Goal: Task Accomplishment & Management: Complete application form

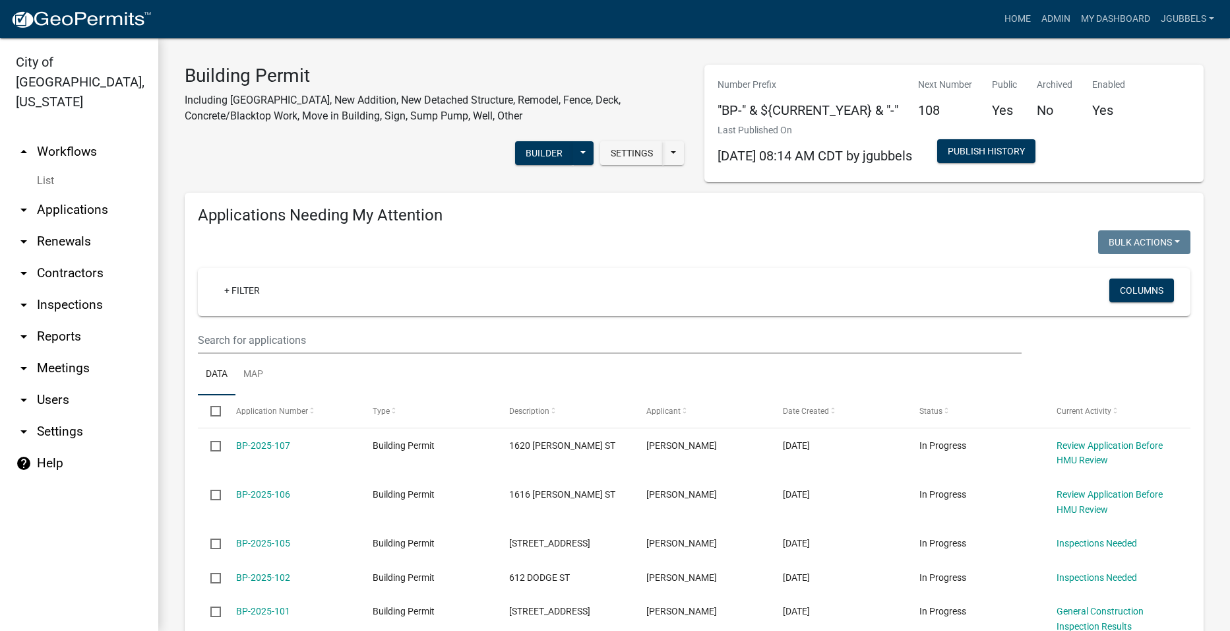
select select "2: 50"
click at [1046, 18] on link "Admin" at bounding box center [1056, 19] width 40 height 25
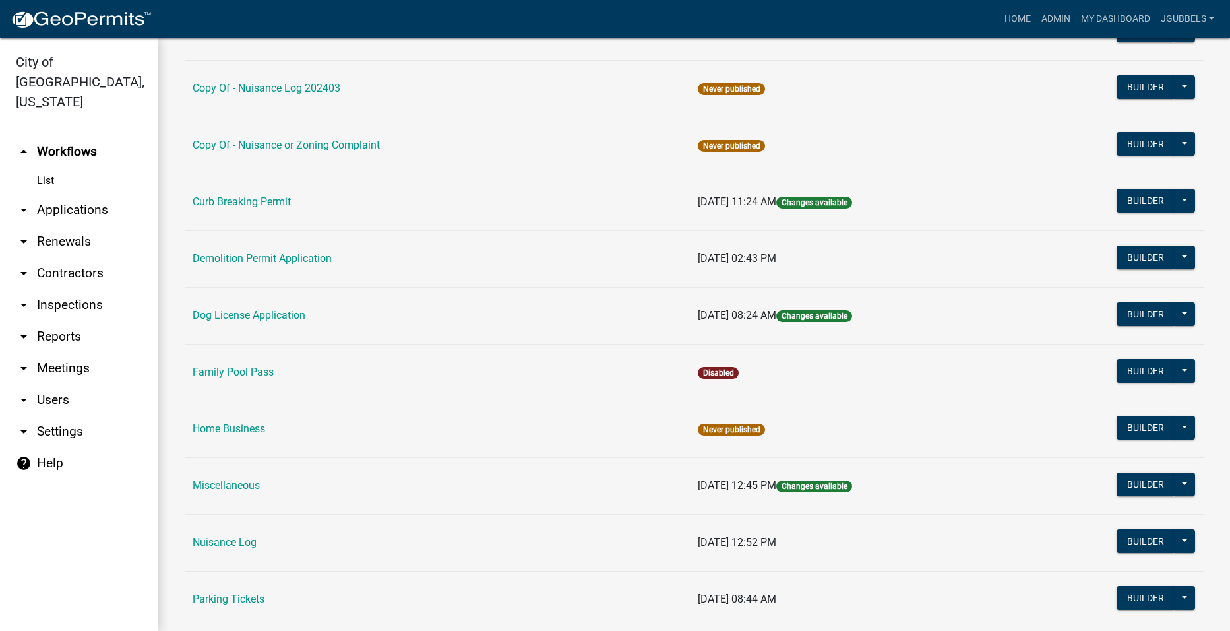
scroll to position [396, 0]
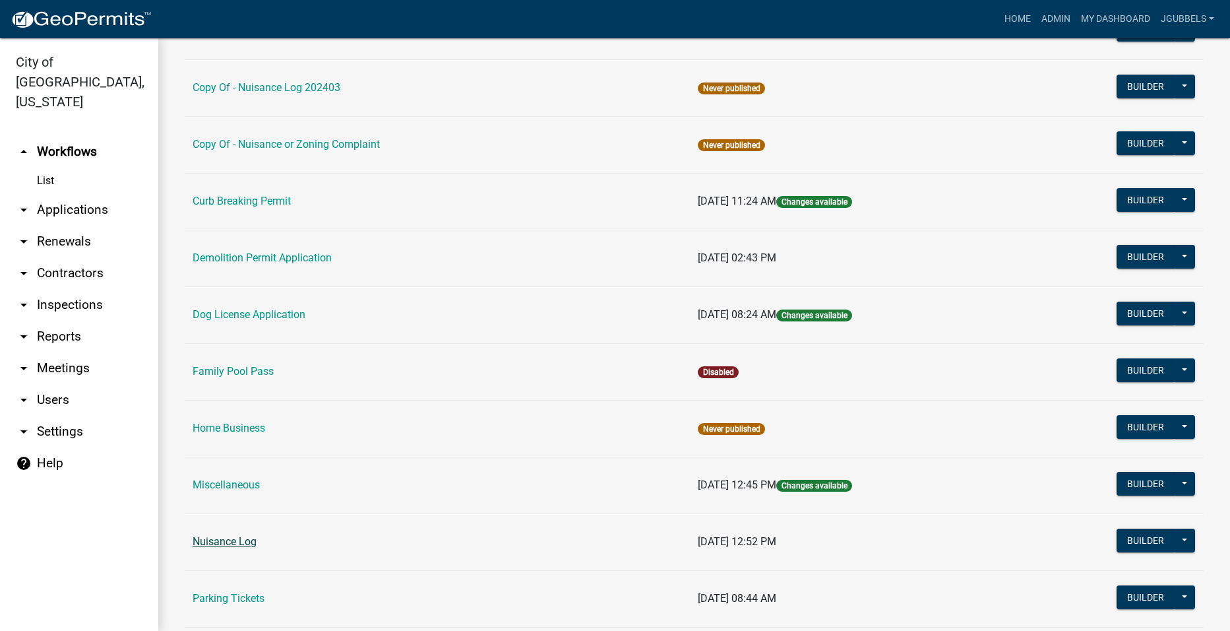
click at [231, 539] on link "Nuisance Log" at bounding box center [225, 541] width 64 height 13
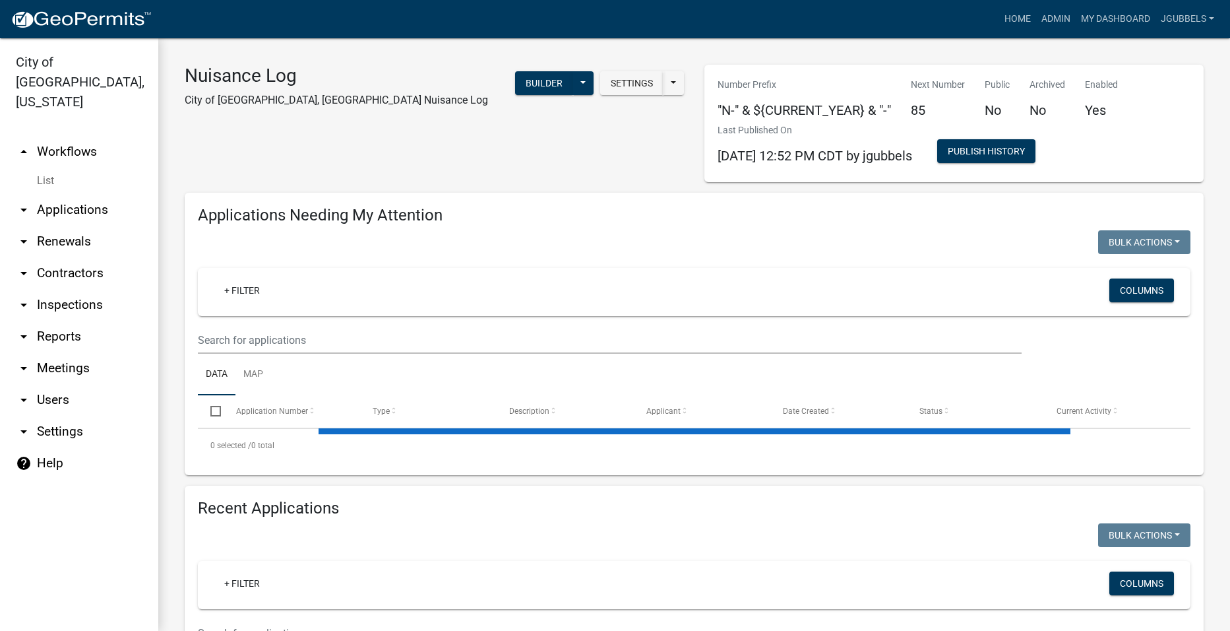
select select "2: 50"
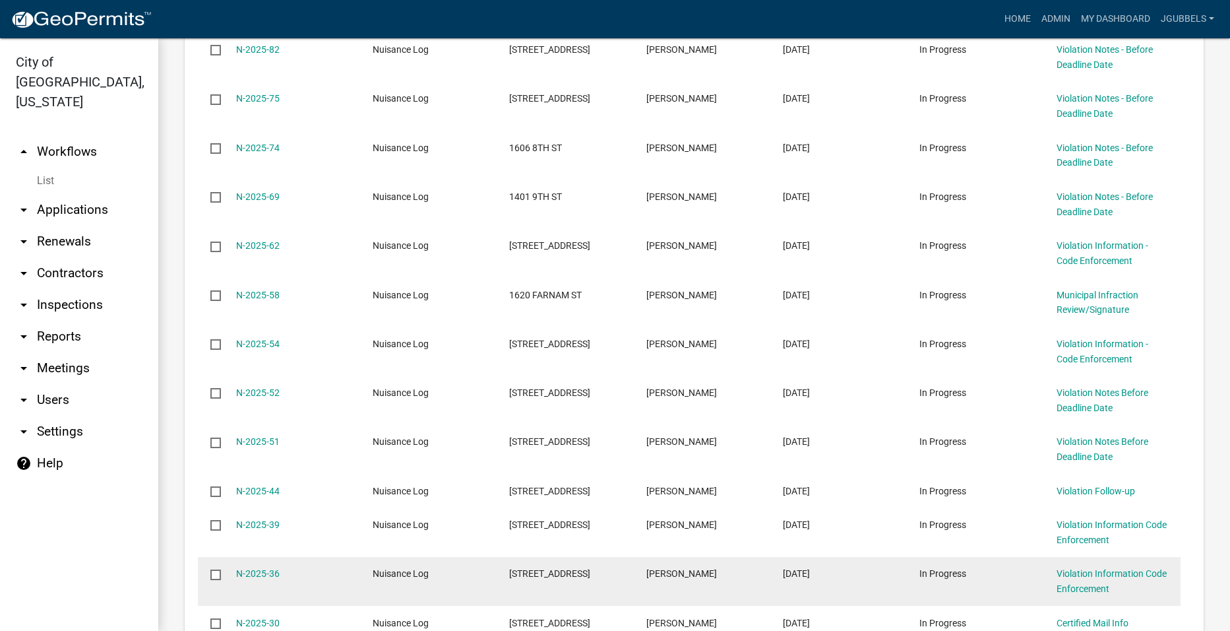
scroll to position [462, 0]
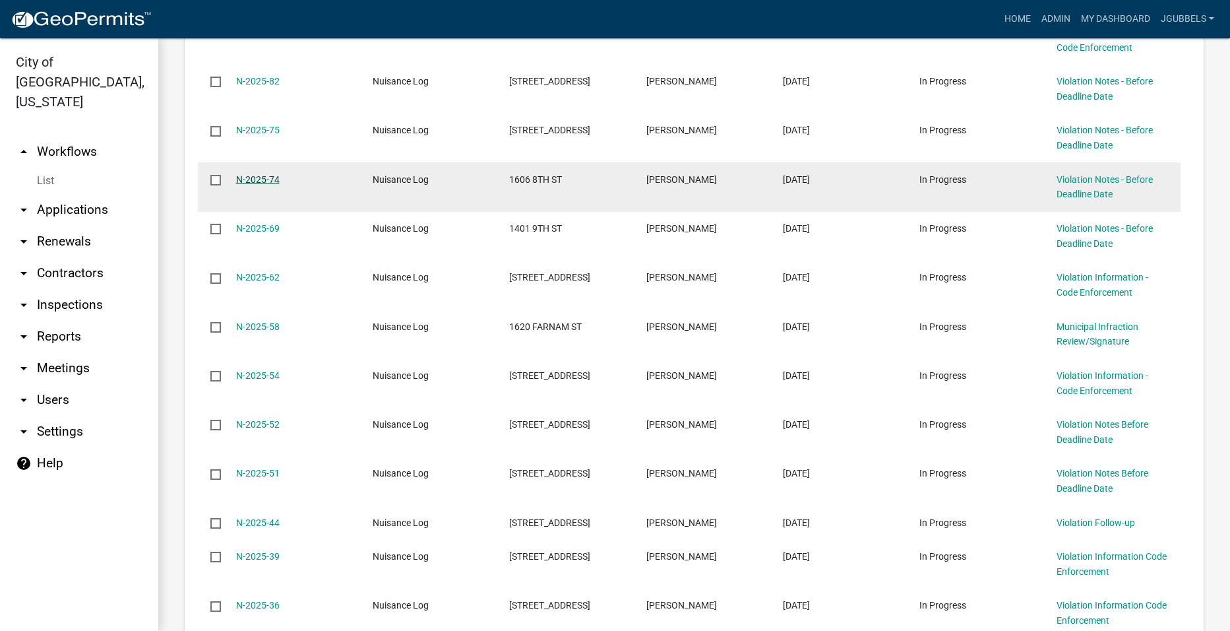
click at [254, 179] on link "N-2025-74" at bounding box center [258, 179] width 44 height 11
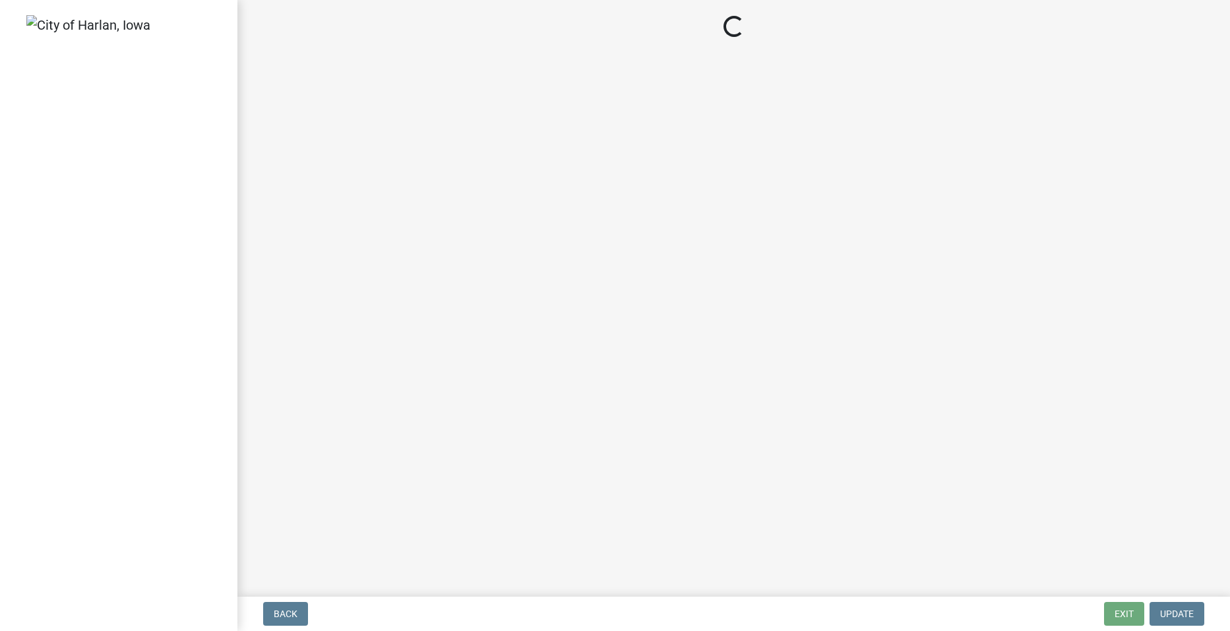
select select "487603ca-b45a-4c36-b707-2c3ad8467b2a"
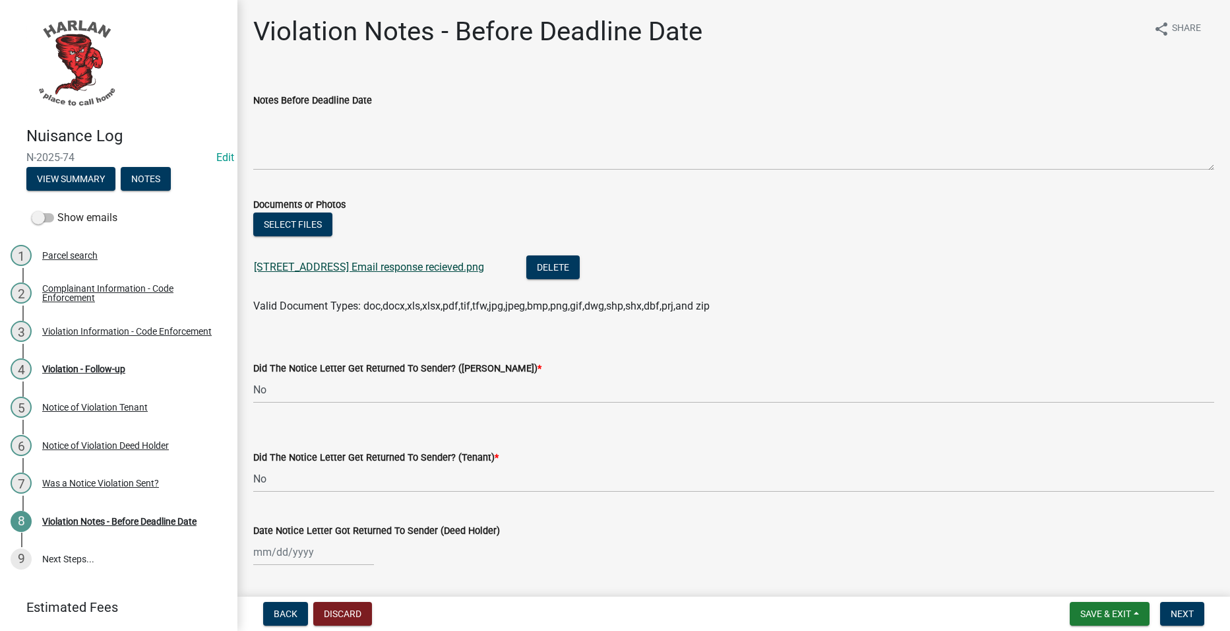
click at [346, 270] on link "[STREET_ADDRESS] Email response recieved.png" at bounding box center [369, 267] width 230 height 13
click at [131, 304] on link "2 Complainant Information - Code Enforcement" at bounding box center [118, 293] width 237 height 38
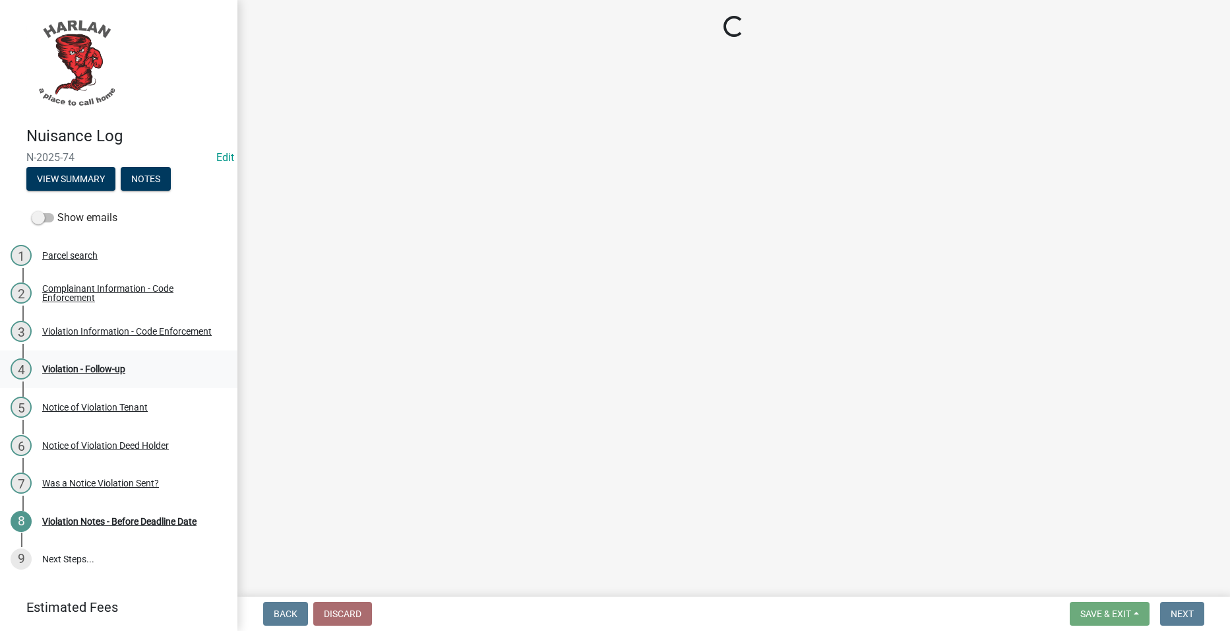
select select "49b6a45b-4058-468a-b08f-043d13f31423"
select select "c036b1b8-0d0a-4718-af47-3855d29bc181"
select select "d0241054-40f9-4b9b-84ae-c36b80326f00"
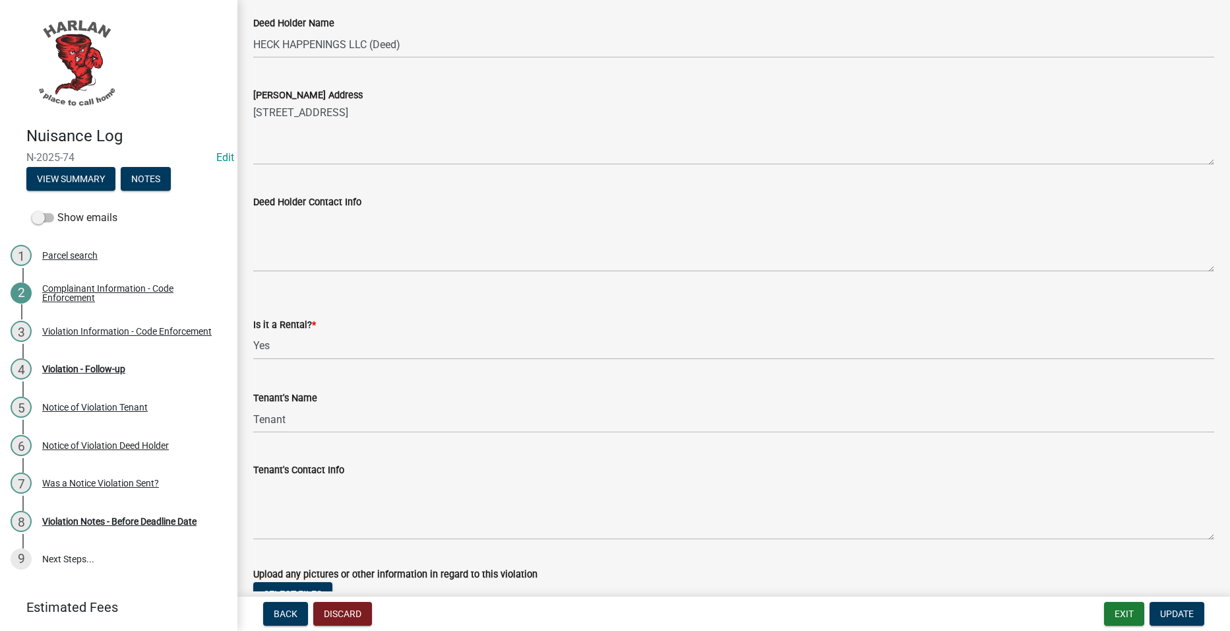
scroll to position [1253, 0]
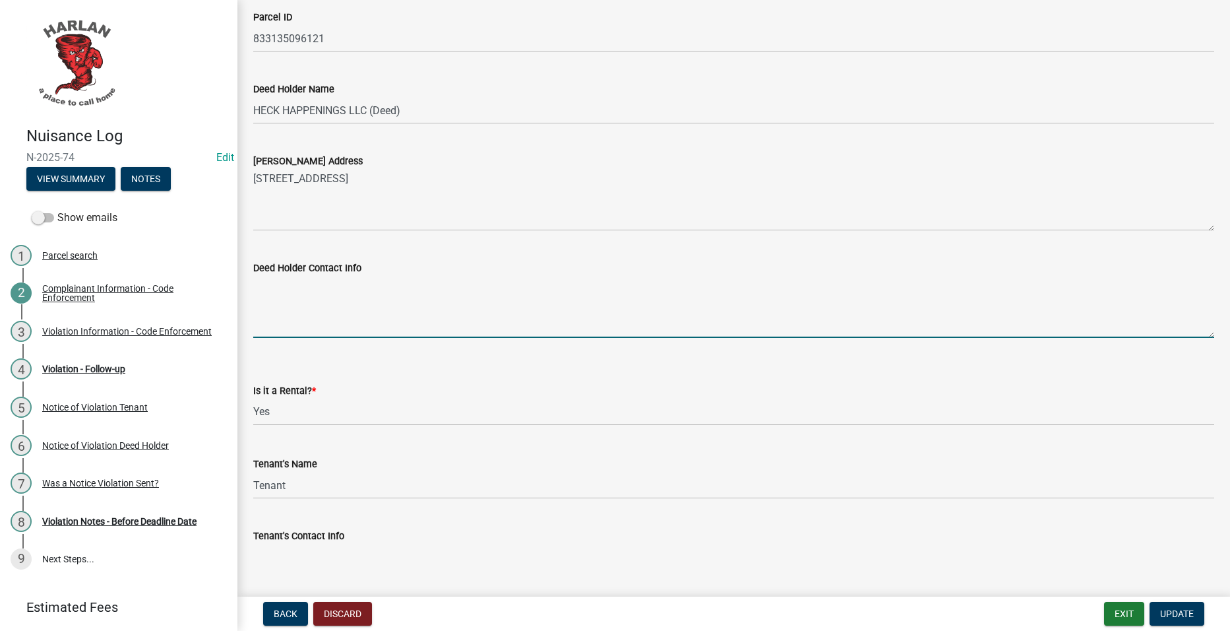
click at [509, 315] on textarea "Deed Holder Contact Info" at bounding box center [733, 307] width 961 height 62
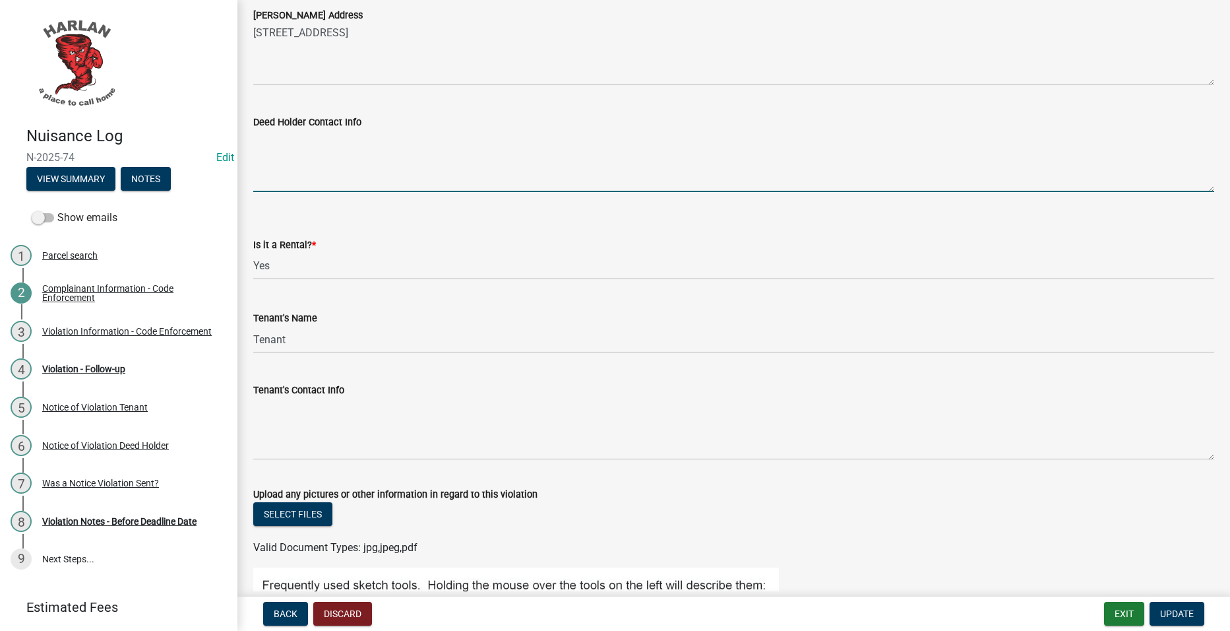
scroll to position [1451, 0]
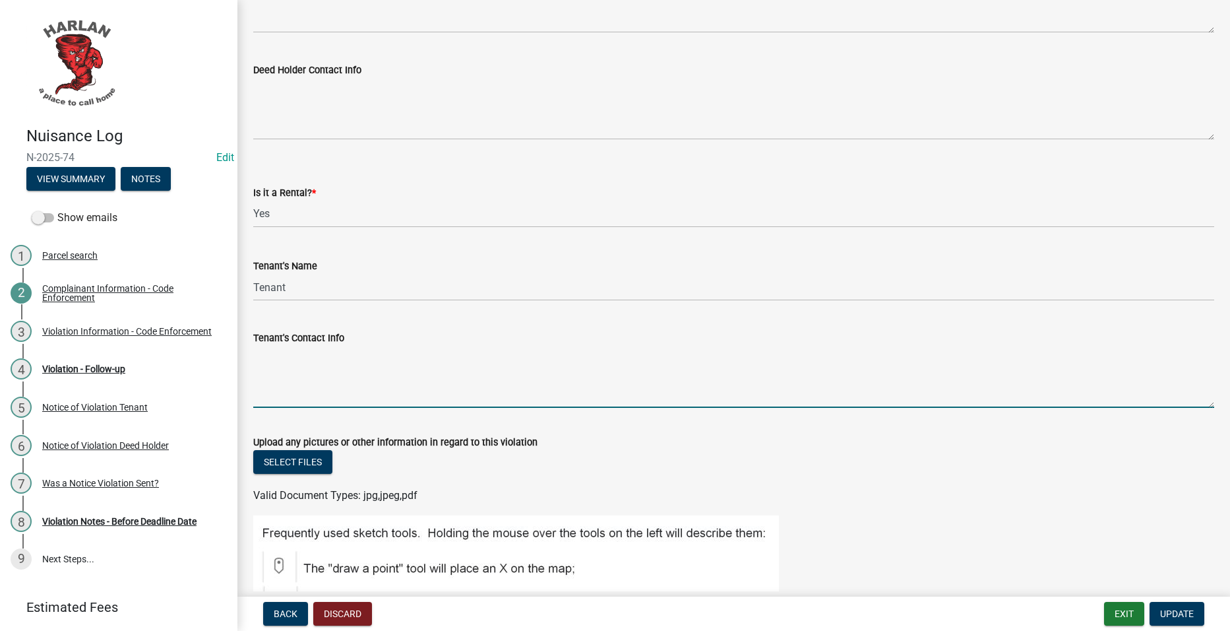
click at [513, 369] on textarea "Tenant's Contact Info" at bounding box center [733, 377] width 961 height 62
type textarea "[PERSON_NAME] [PHONE_NUMBER]"
click at [1168, 612] on span "Update" at bounding box center [1177, 613] width 34 height 11
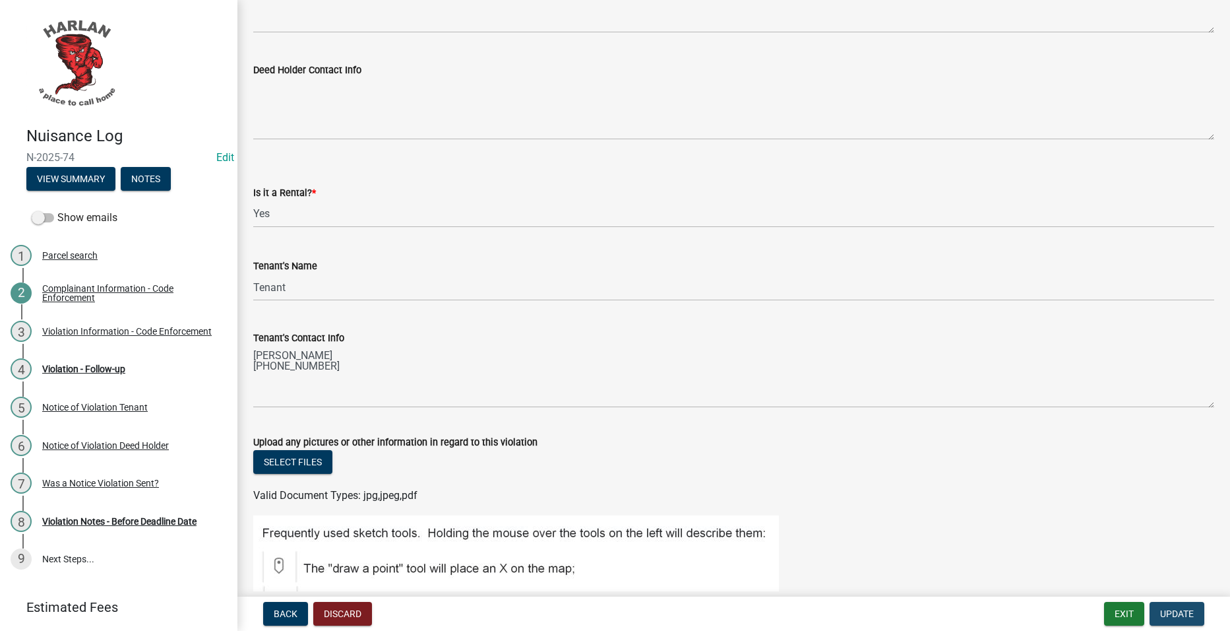
scroll to position [0, 0]
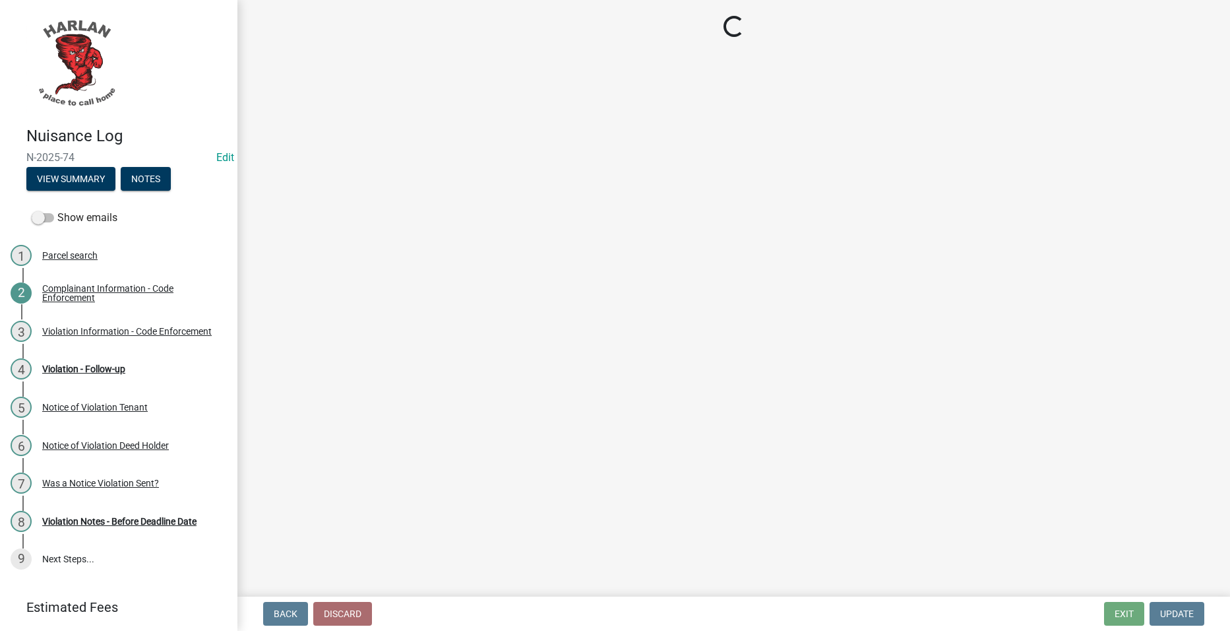
select select "487603ca-b45a-4c36-b707-2c3ad8467b2a"
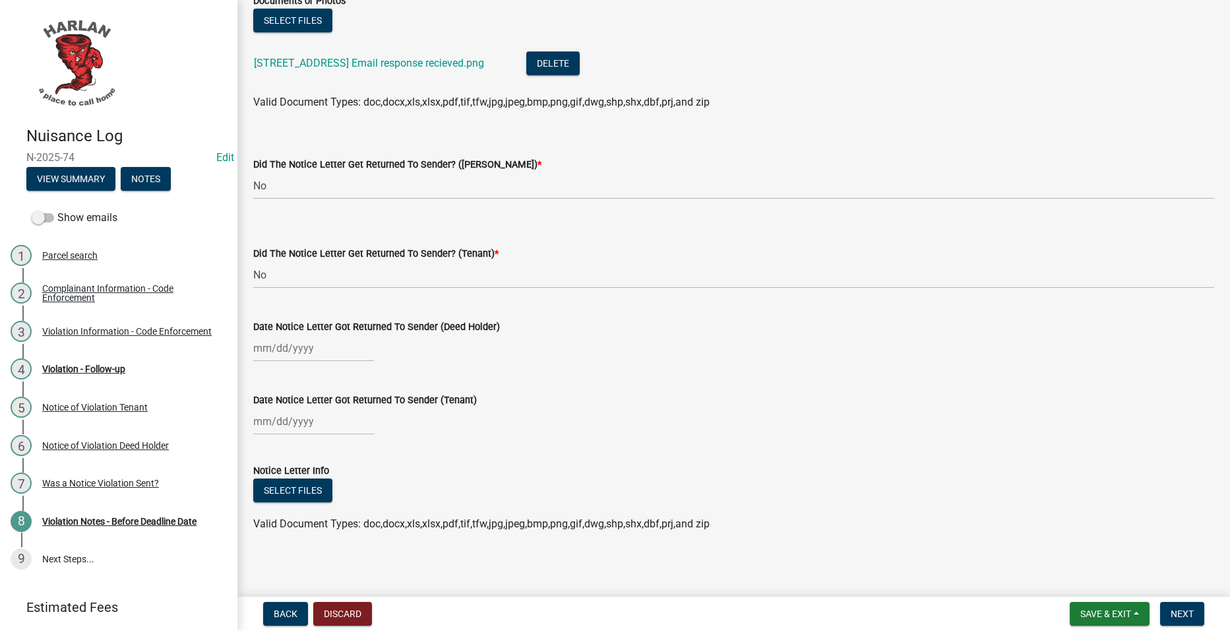
scroll to position [208, 0]
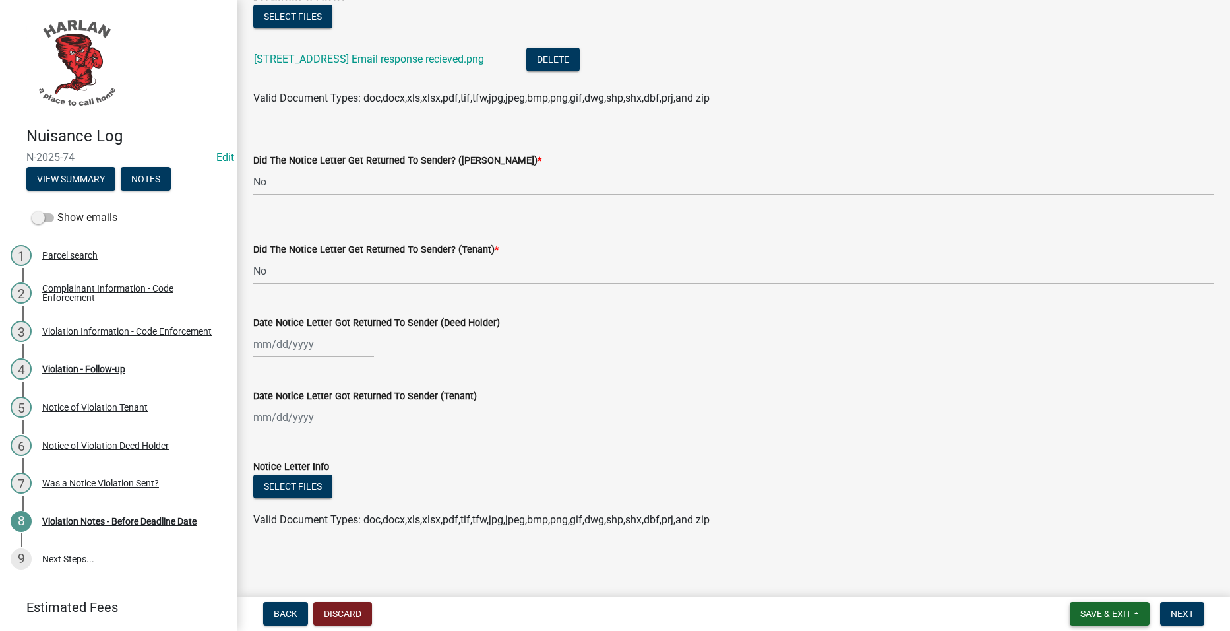
click at [1123, 612] on span "Save & Exit" at bounding box center [1105, 613] width 51 height 11
click at [1102, 569] on button "Save & Exit" at bounding box center [1097, 579] width 106 height 32
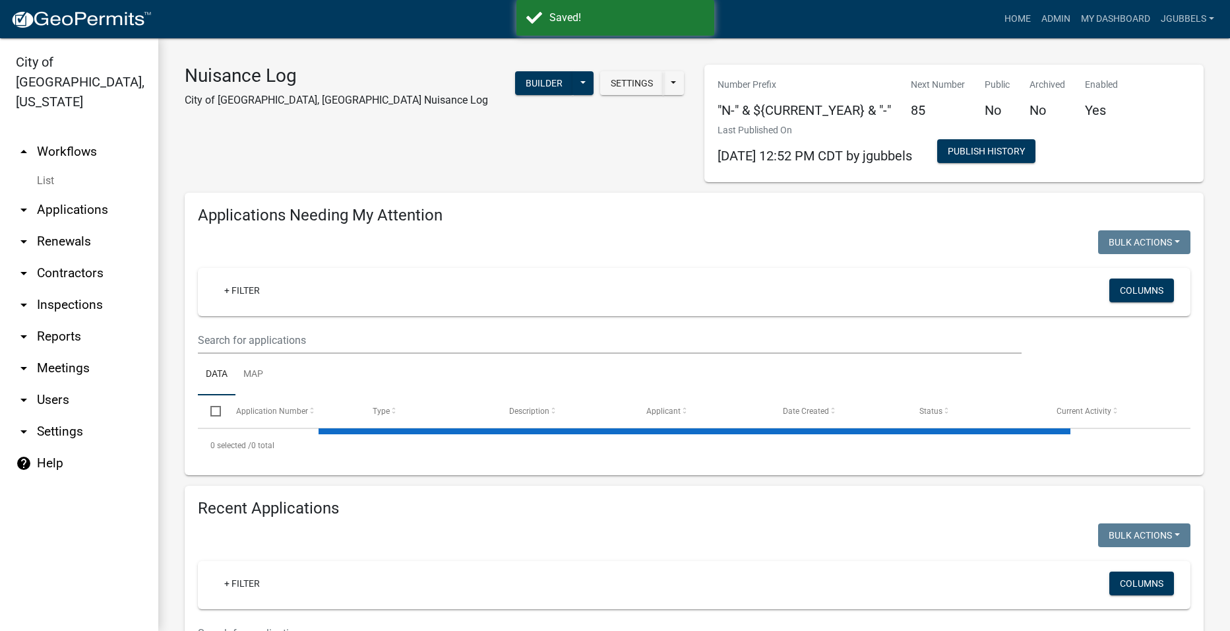
select select "2: 50"
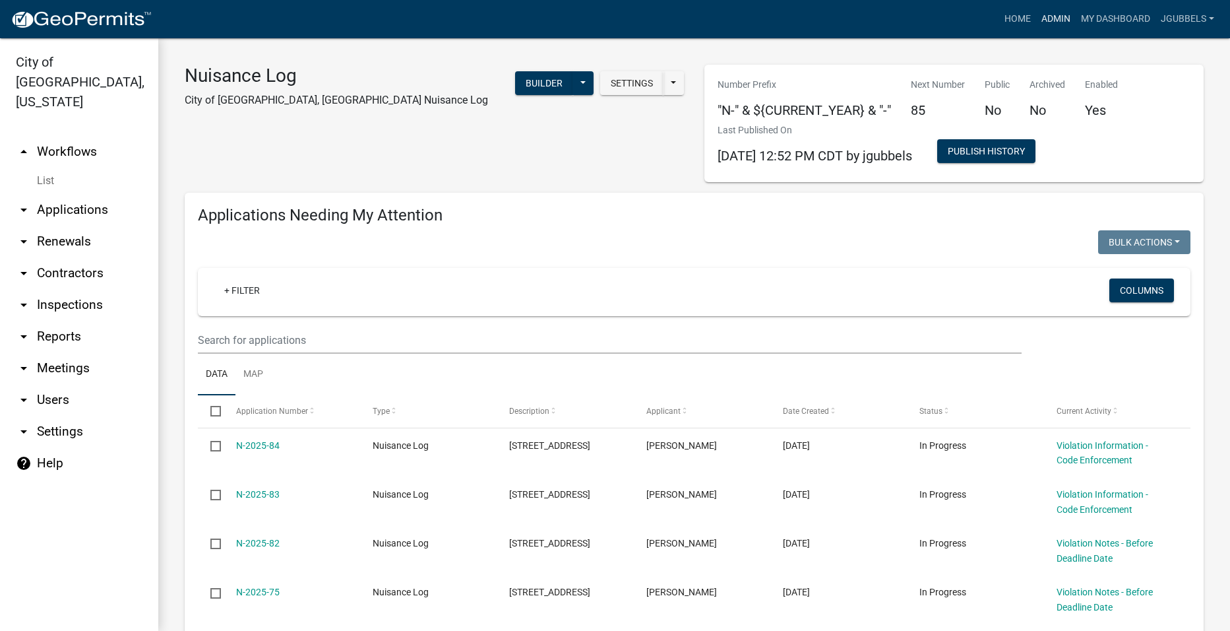
click at [1067, 29] on link "Admin" at bounding box center [1056, 19] width 40 height 25
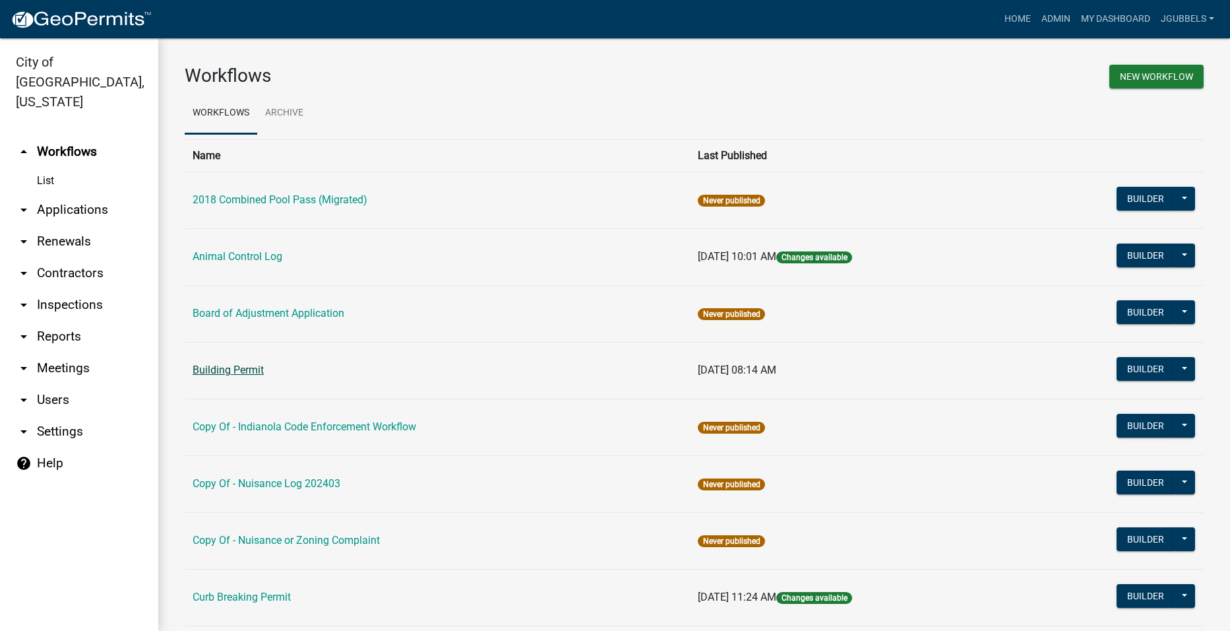
click at [222, 371] on link "Building Permit" at bounding box center [228, 369] width 71 height 13
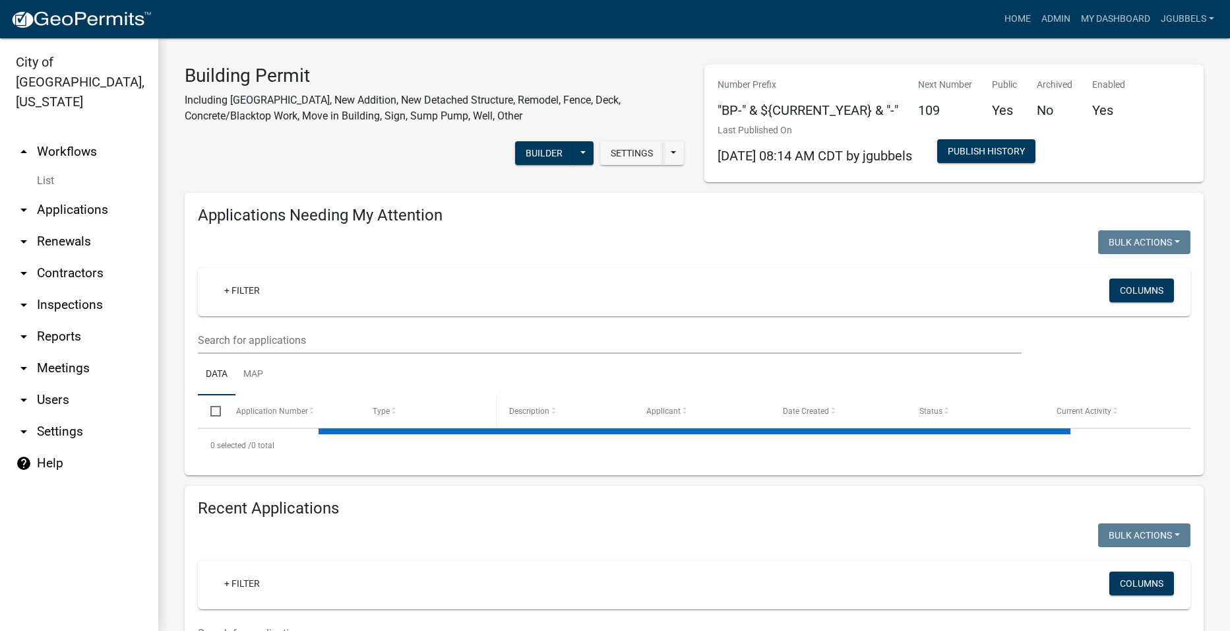
select select "2: 50"
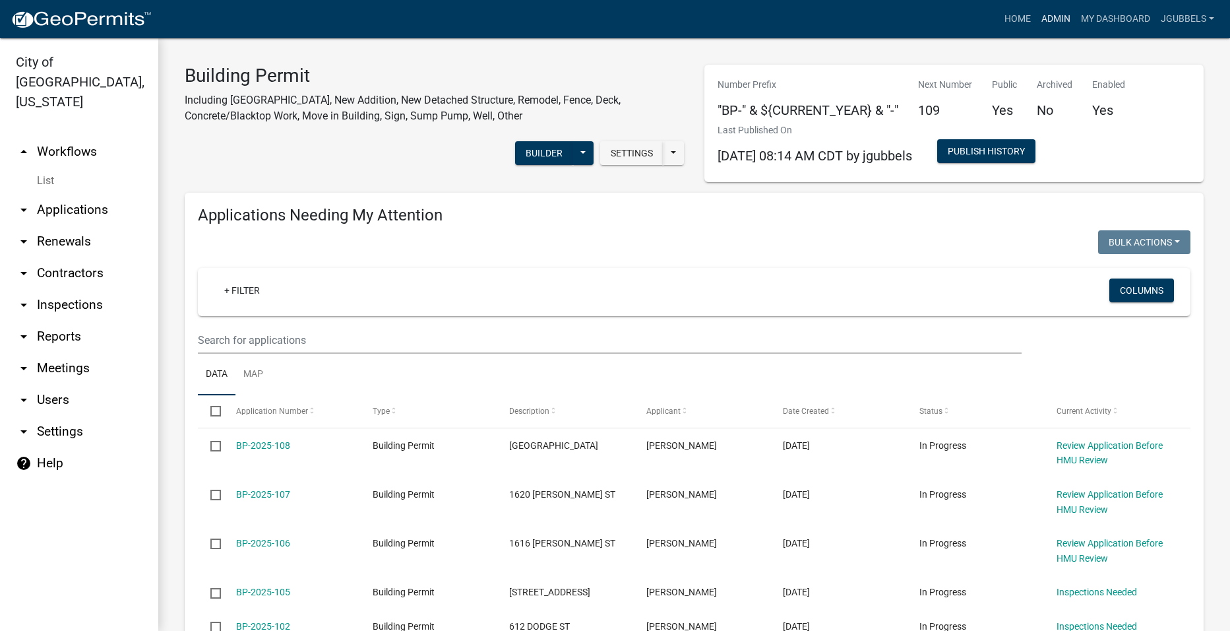
click at [1056, 22] on link "Admin" at bounding box center [1056, 19] width 40 height 25
